Goal: Check status: Check status

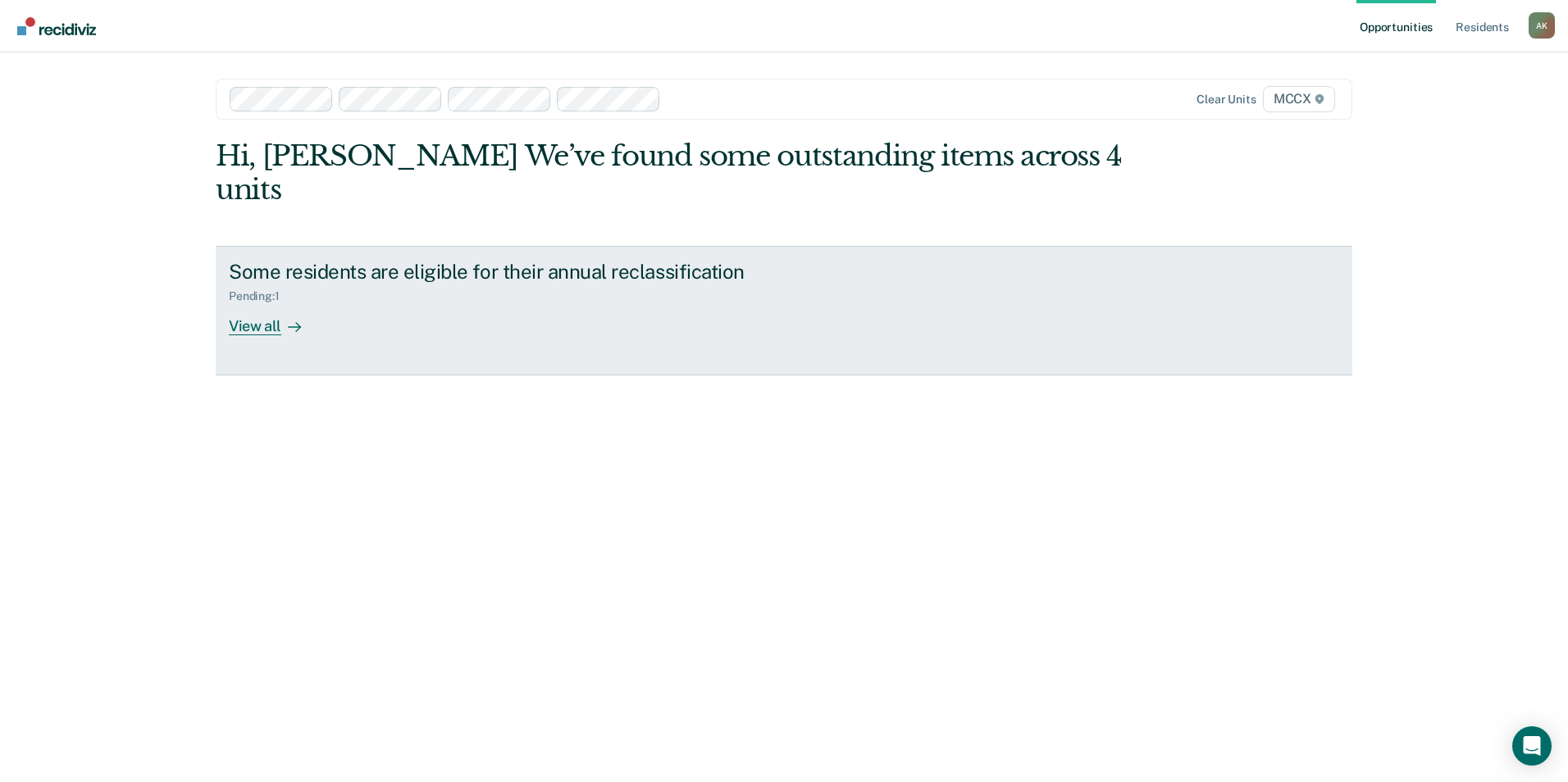
click at [288, 320] on icon at bounding box center [294, 327] width 13 height 13
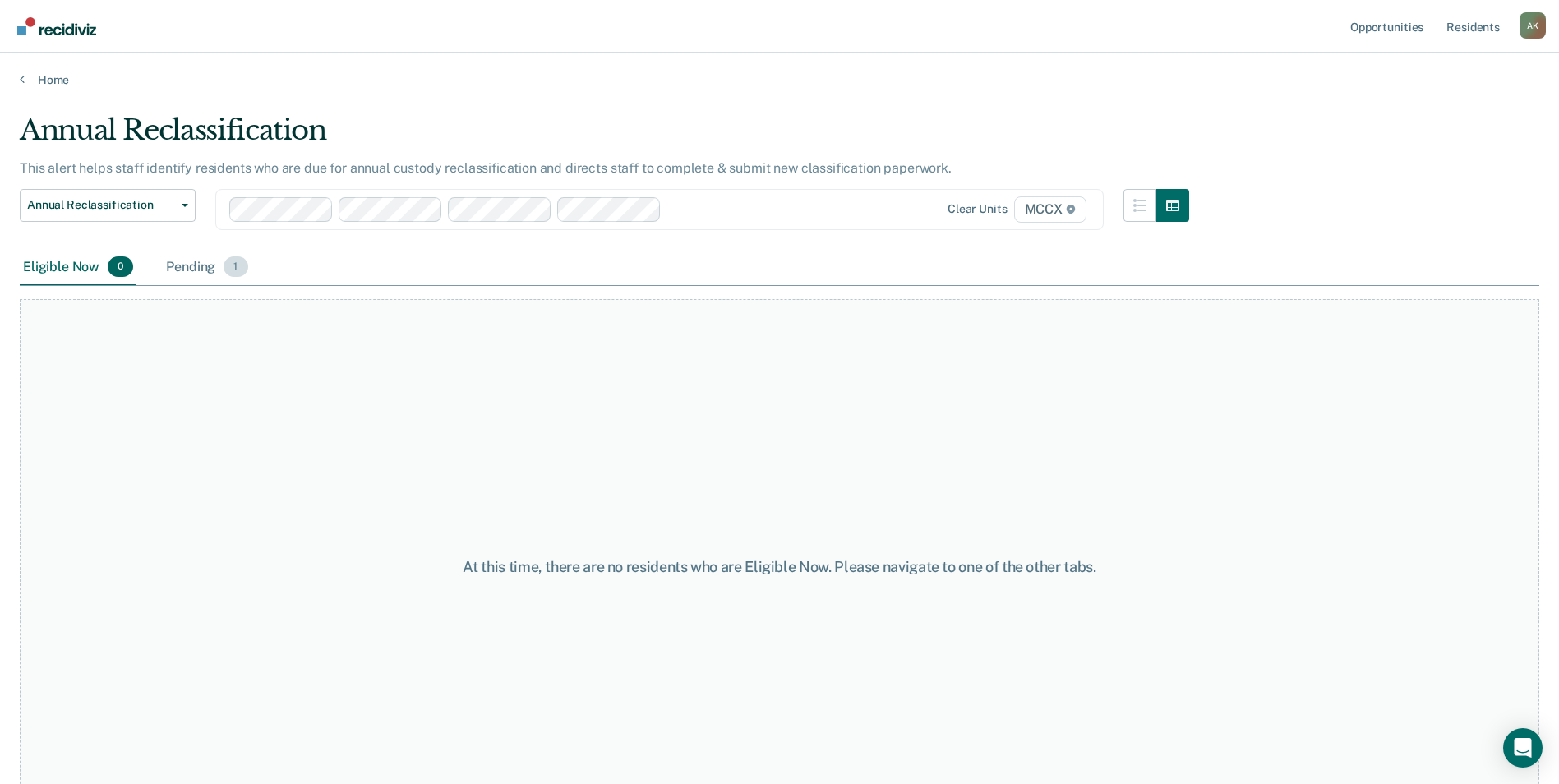
click at [206, 264] on div "Pending 1" at bounding box center [206, 267] width 88 height 36
